Goal: Task Accomplishment & Management: Complete application form

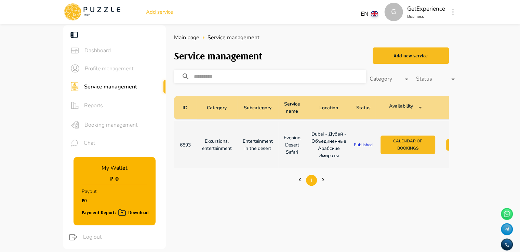
click at [102, 141] on span "Chat" at bounding box center [122, 143] width 77 height 8
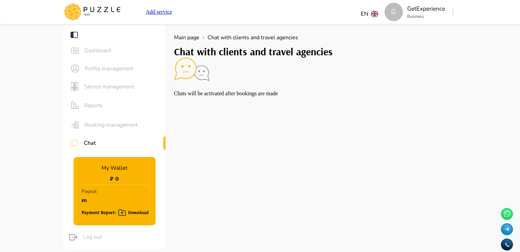
scroll to position [3, 0]
click at [86, 83] on span "Service management" at bounding box center [122, 87] width 76 height 8
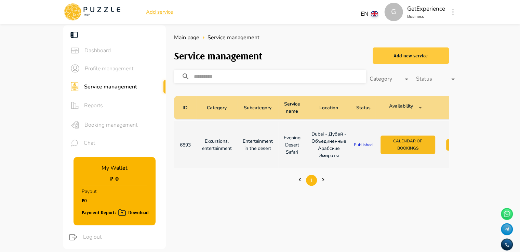
click at [406, 58] on div "Add new service" at bounding box center [410, 56] width 34 height 9
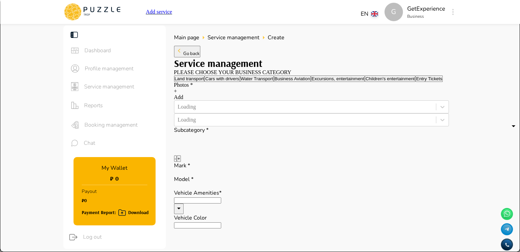
type textarea "*"
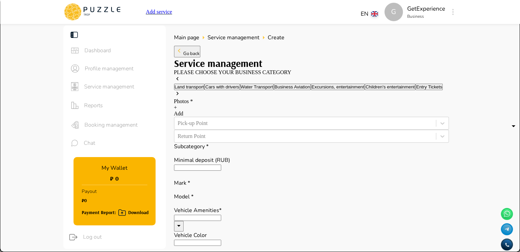
type textarea "*"
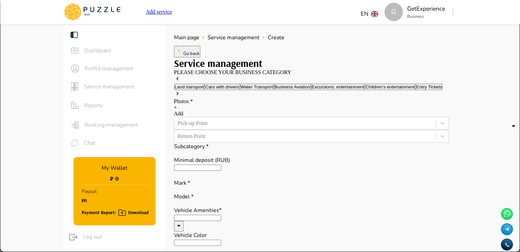
type textarea "*"
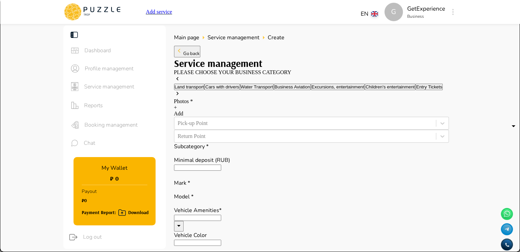
type textarea "*"
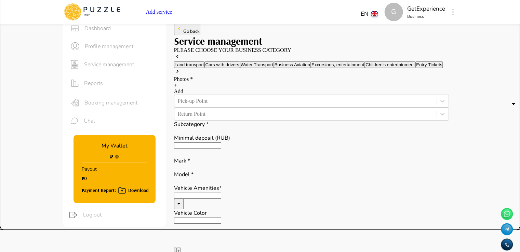
scroll to position [34, 0]
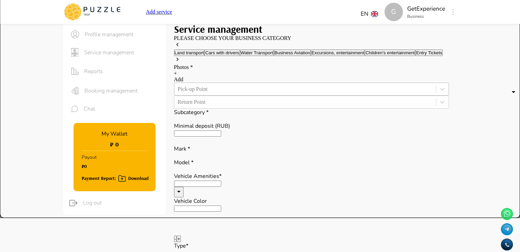
click at [211, 93] on div at bounding box center [305, 89] width 255 height 8
click at [220, 93] on div at bounding box center [305, 89] width 255 height 8
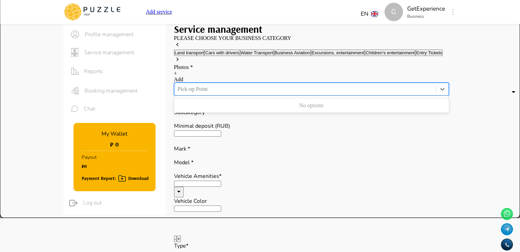
click at [220, 93] on div at bounding box center [305, 89] width 255 height 8
click at [214, 111] on div "No options" at bounding box center [311, 106] width 275 height 12
type textarea "*"
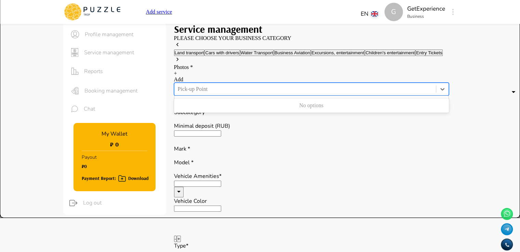
type textarea "*"
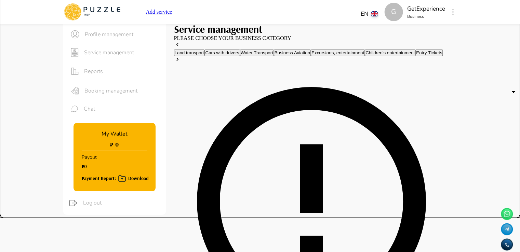
type textarea "*"
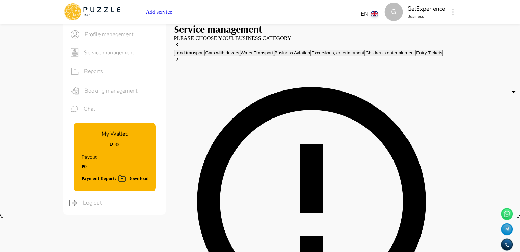
type textarea "*"
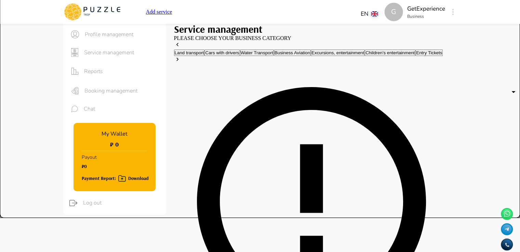
type textarea "*"
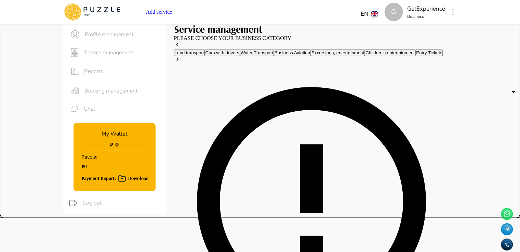
type textarea "*"
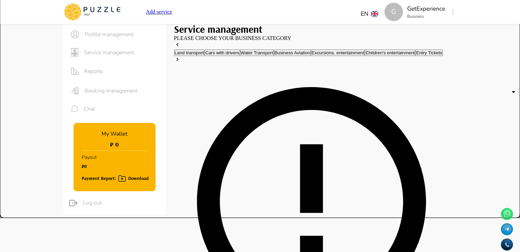
type input "*"
type input "***"
type textarea "*"
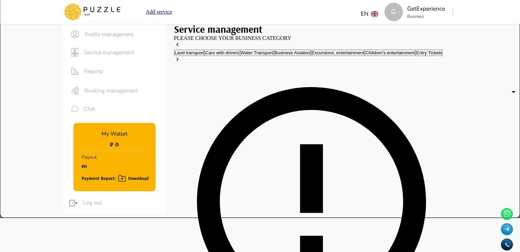
type textarea "*"
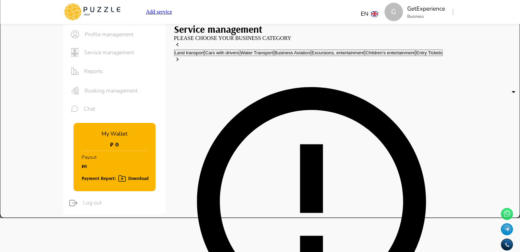
type textarea "*"
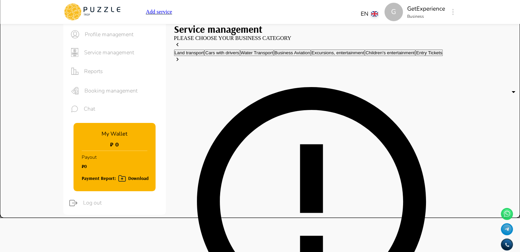
type textarea "*"
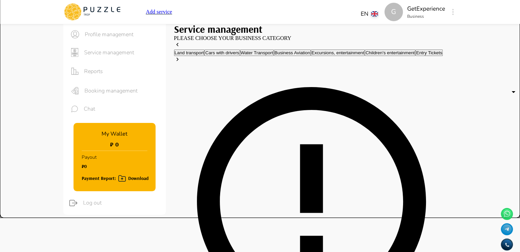
type textarea "*"
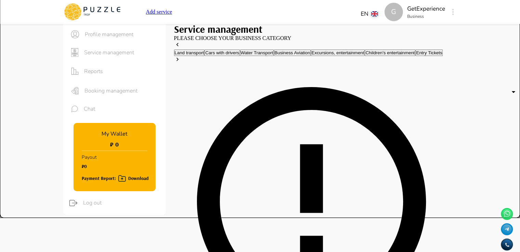
type textarea "*"
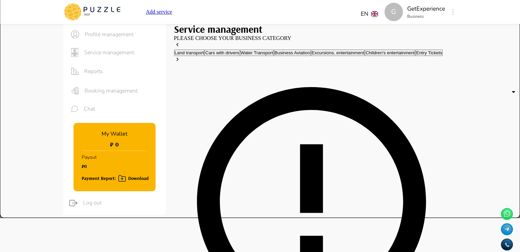
type textarea "*"
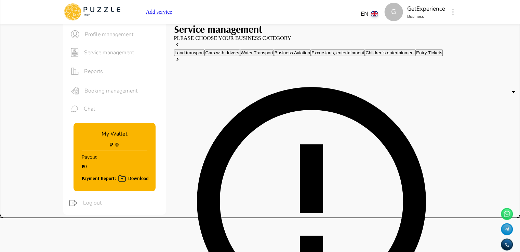
type textarea "*"
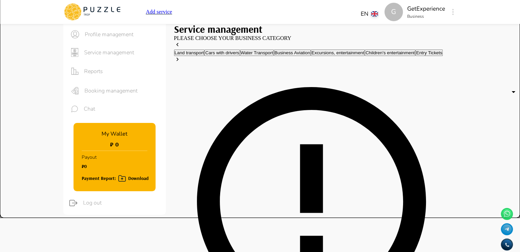
type textarea "*"
drag, startPoint x: 177, startPoint y: 164, endPoint x: 213, endPoint y: 171, distance: 36.8
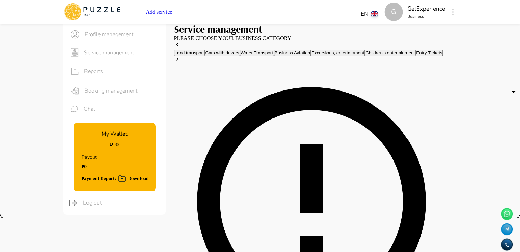
drag, startPoint x: 177, startPoint y: 165, endPoint x: 211, endPoint y: 164, distance: 33.2
drag, startPoint x: 178, startPoint y: 164, endPoint x: 212, endPoint y: 163, distance: 34.2
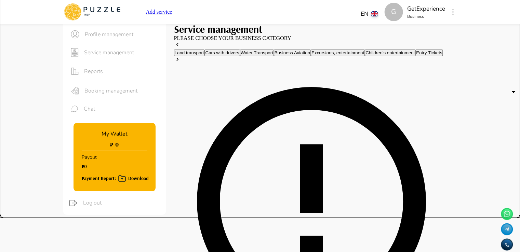
type input "**"
type textarea "*"
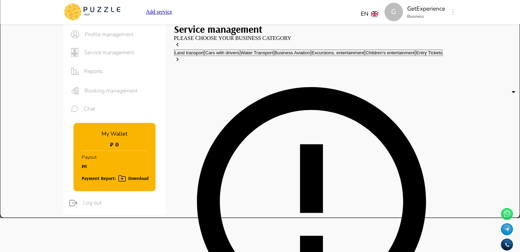
type textarea "*"
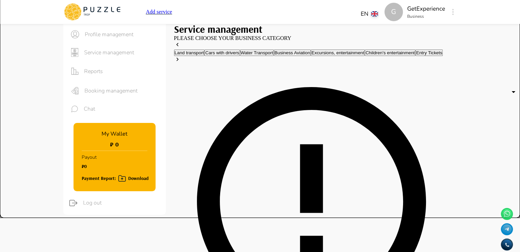
type textarea "*"
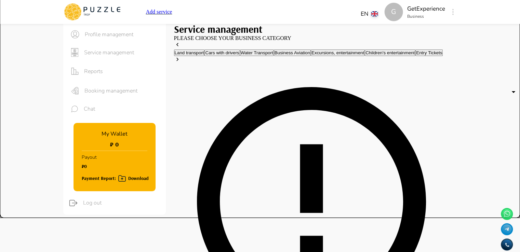
type textarea "*"
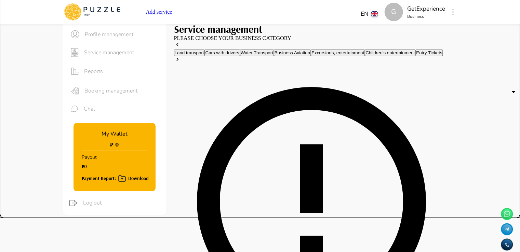
type textarea "*"
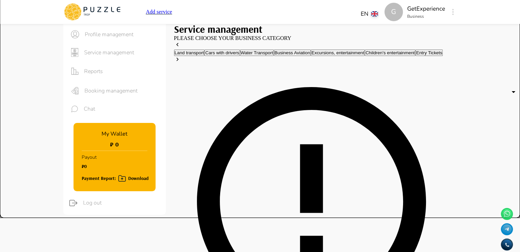
type textarea "*"
type input "******"
type textarea "*"
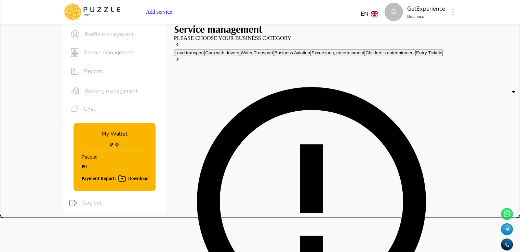
type textarea "*"
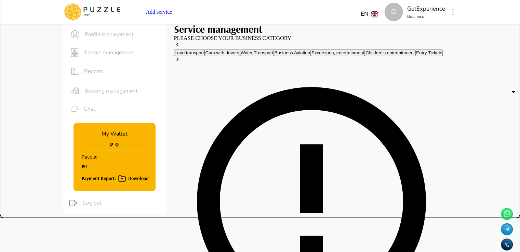
type textarea "*"
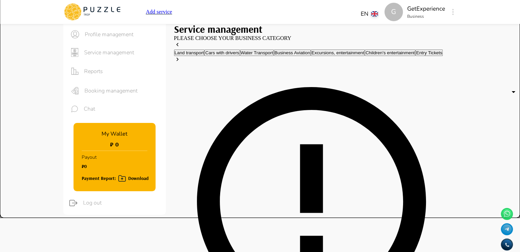
type textarea "*"
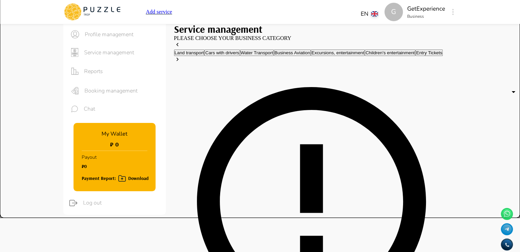
type textarea "*"
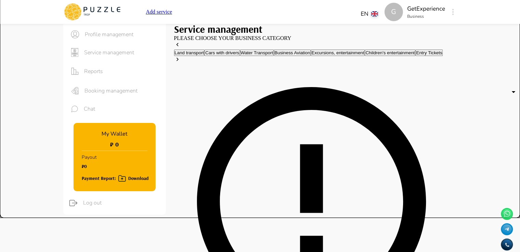
type textarea "*"
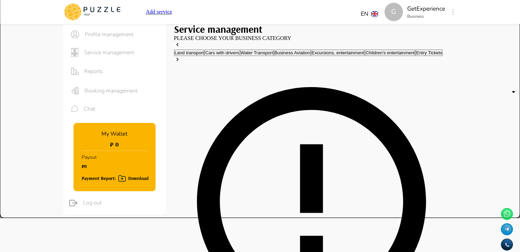
type textarea "*"
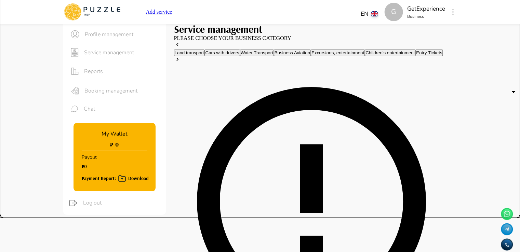
type textarea "*"
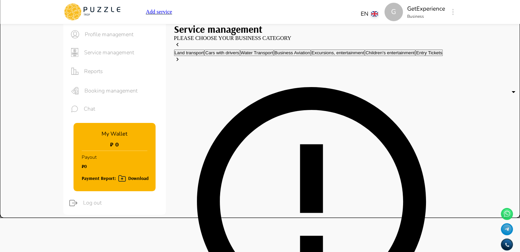
type textarea "*"
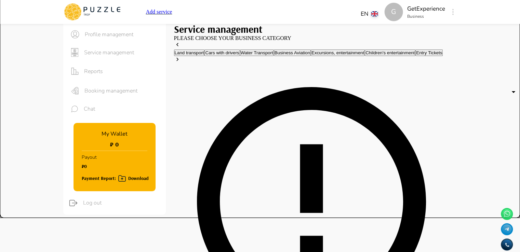
type textarea "*"
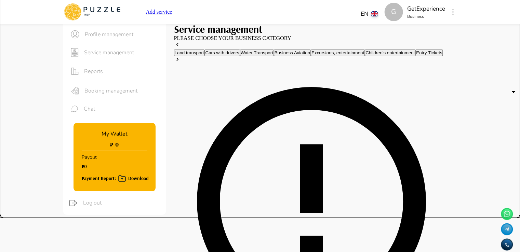
type textarea "*"
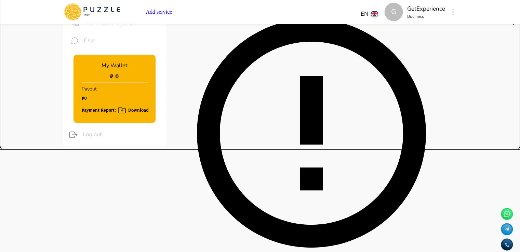
scroll to position [0, 0]
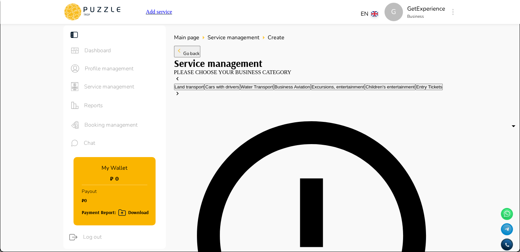
type textarea "*"
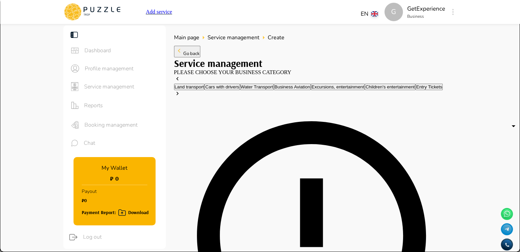
type textarea "*"
click at [181, 97] on icon at bounding box center [177, 93] width 7 height 7
type textarea "*"
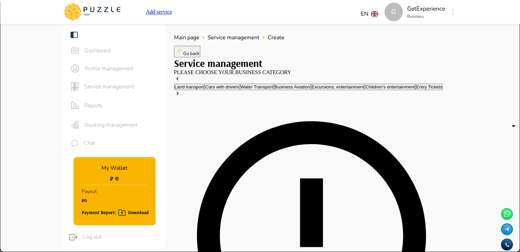
type textarea "*"
click at [311, 90] on button "Excursions, entertainment" at bounding box center [338, 87] width 54 height 6
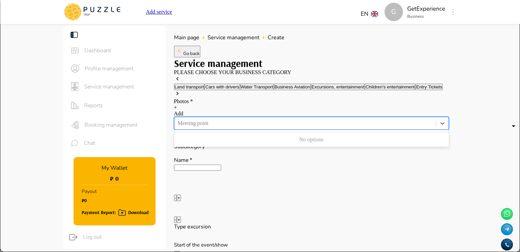
click at [252, 129] on div "Meeting point" at bounding box center [305, 123] width 262 height 10
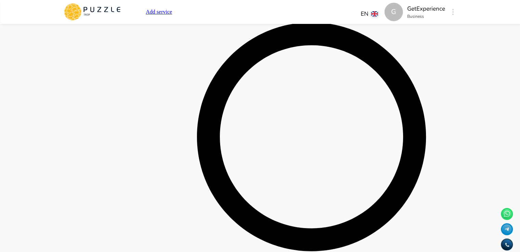
scroll to position [1504, 0]
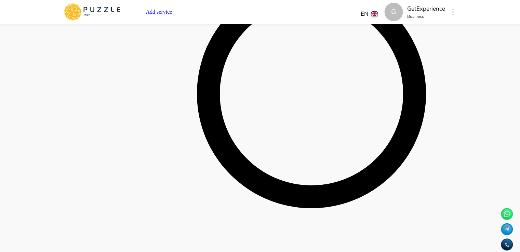
type textarea "*"
